Goal: Navigation & Orientation: Find specific page/section

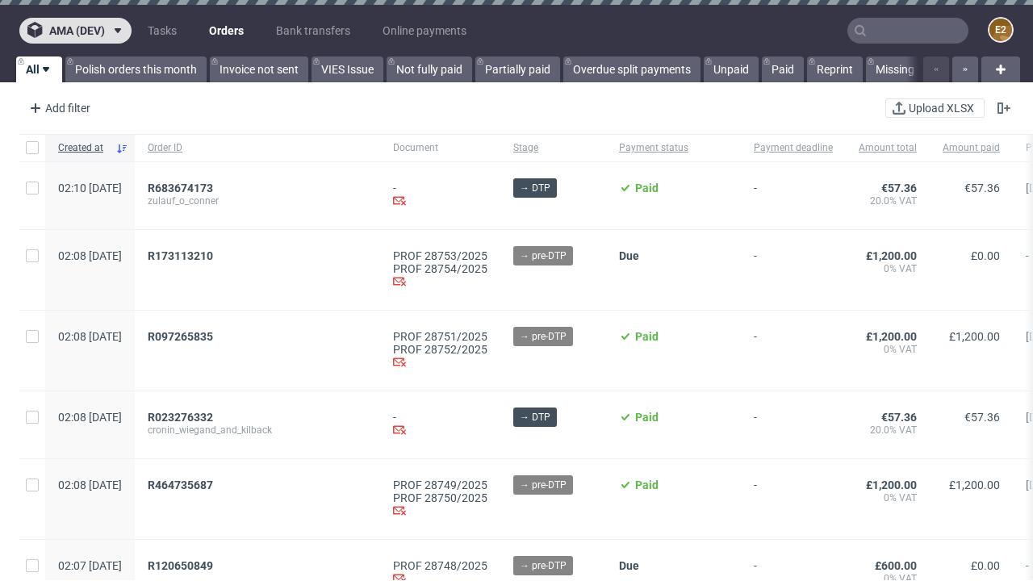
click at [75, 31] on span "ama (dev)" at bounding box center [77, 30] width 56 height 11
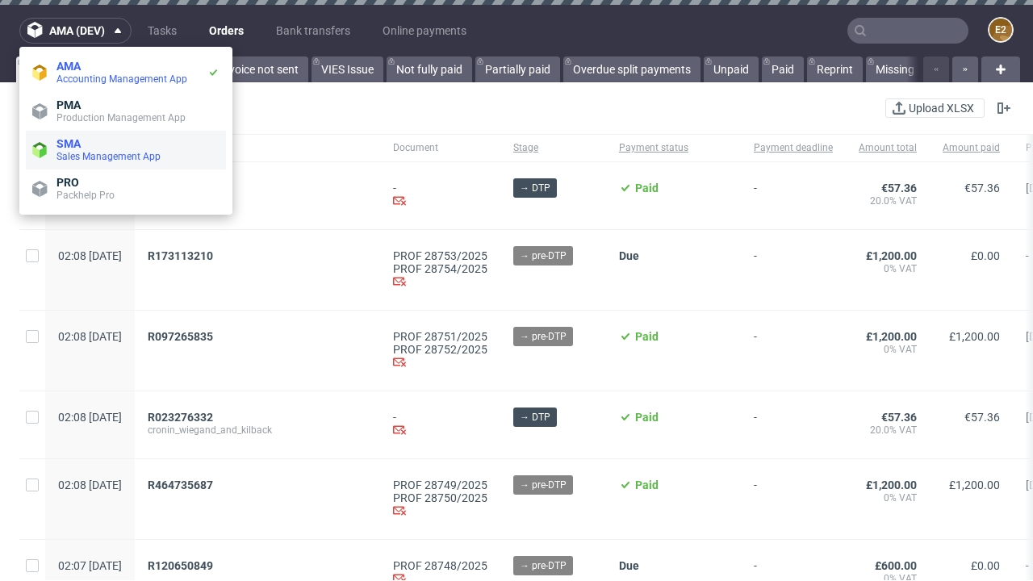
click at [126, 150] on span "Sales Management App" at bounding box center [137, 156] width 163 height 13
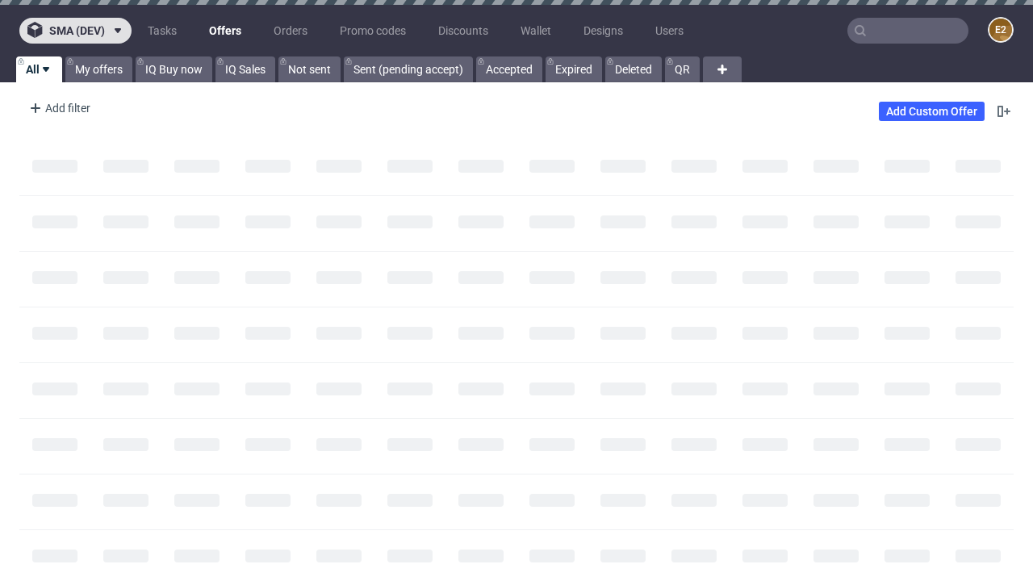
click at [75, 31] on span "sma (dev)" at bounding box center [77, 30] width 56 height 11
